Goal: Information Seeking & Learning: Learn about a topic

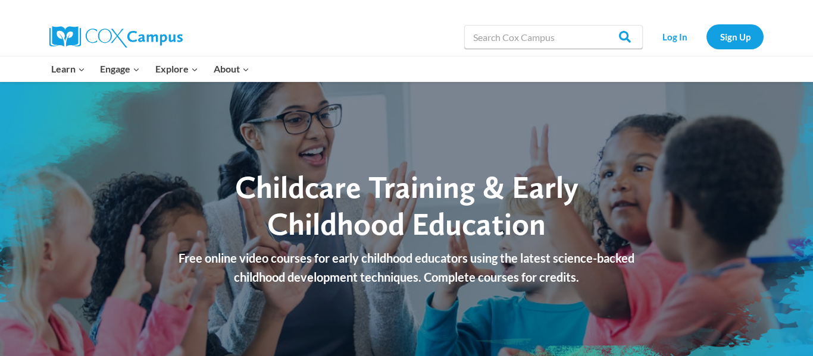
click at [325, 198] on span "Childcare Training & Early Childhood Education" at bounding box center [406, 205] width 343 height 74
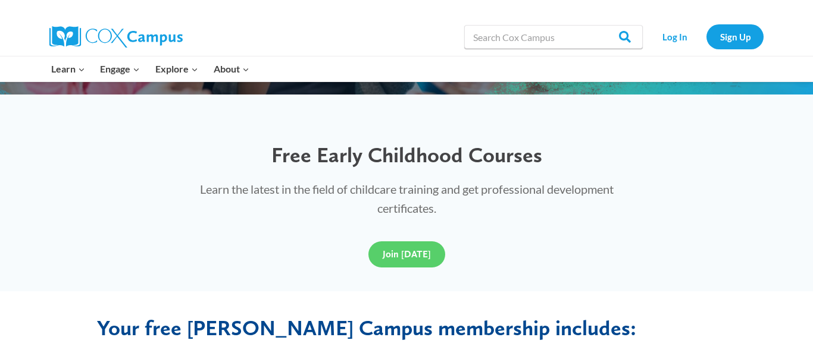
scroll to position [333, 0]
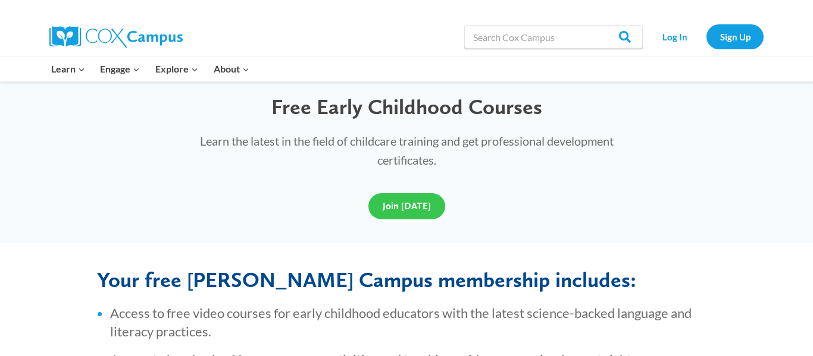
click at [395, 210] on span "Join [DATE]" at bounding box center [407, 206] width 48 height 11
click at [471, 139] on p "Learn the latest in the field of childcare training and get professional develo…" at bounding box center [406, 151] width 461 height 38
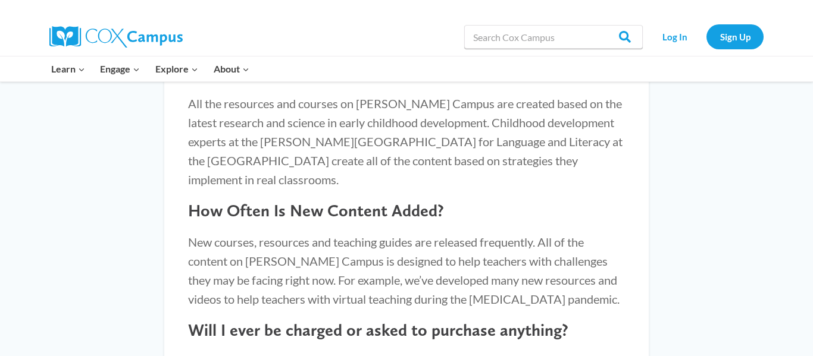
scroll to position [1190, 0]
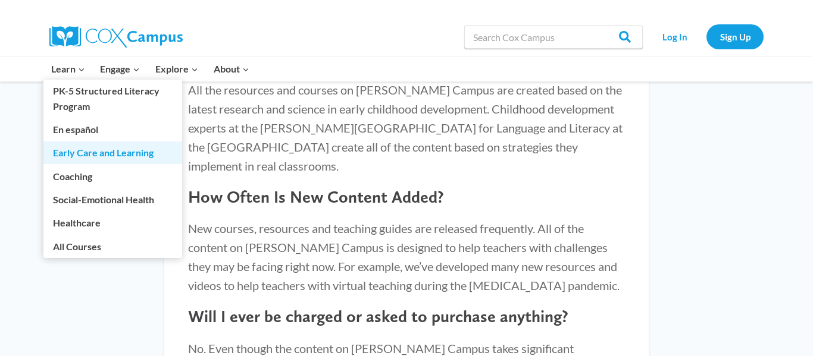
click at [89, 152] on link "Early Care and Learning" at bounding box center [112, 153] width 139 height 23
